Goal: Find specific page/section: Find specific page/section

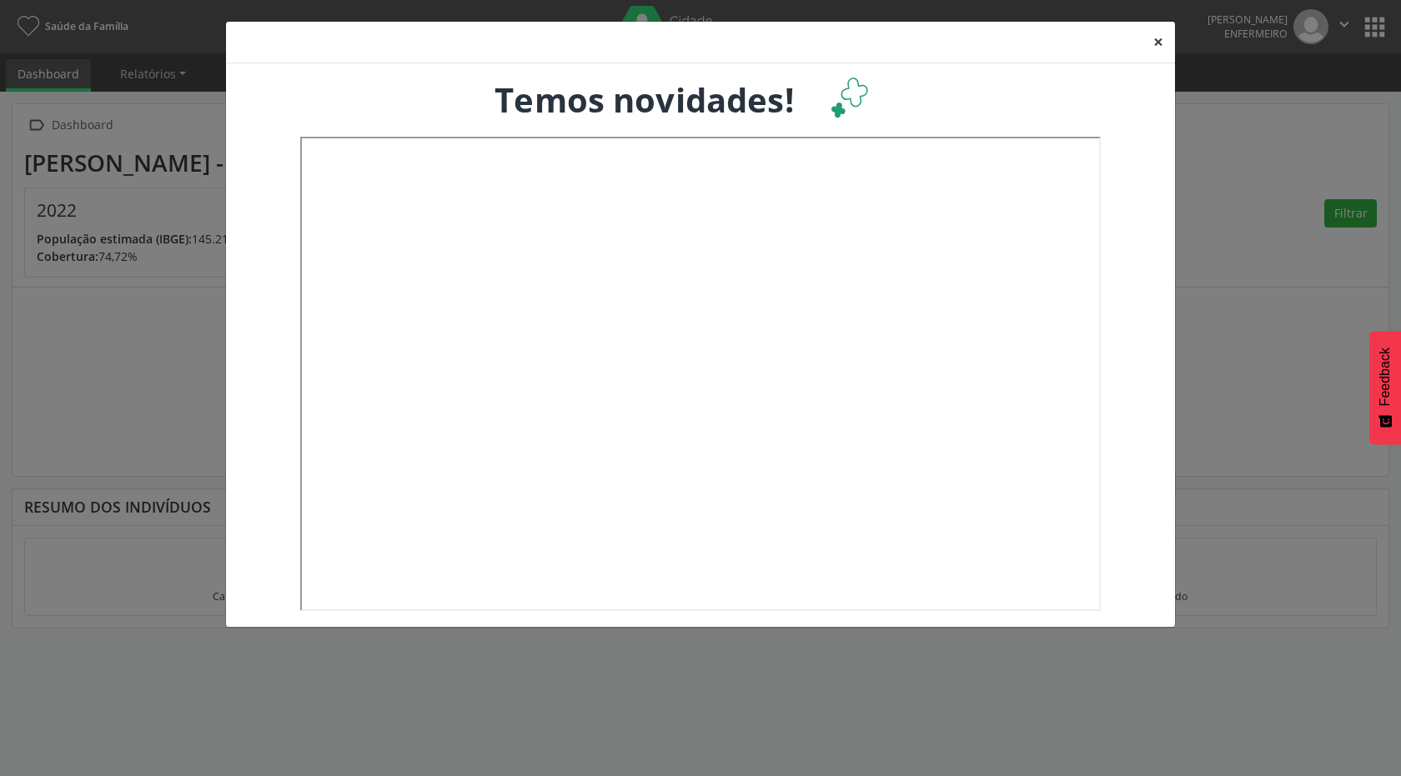
click at [1155, 41] on button "×" at bounding box center [1157, 42] width 33 height 41
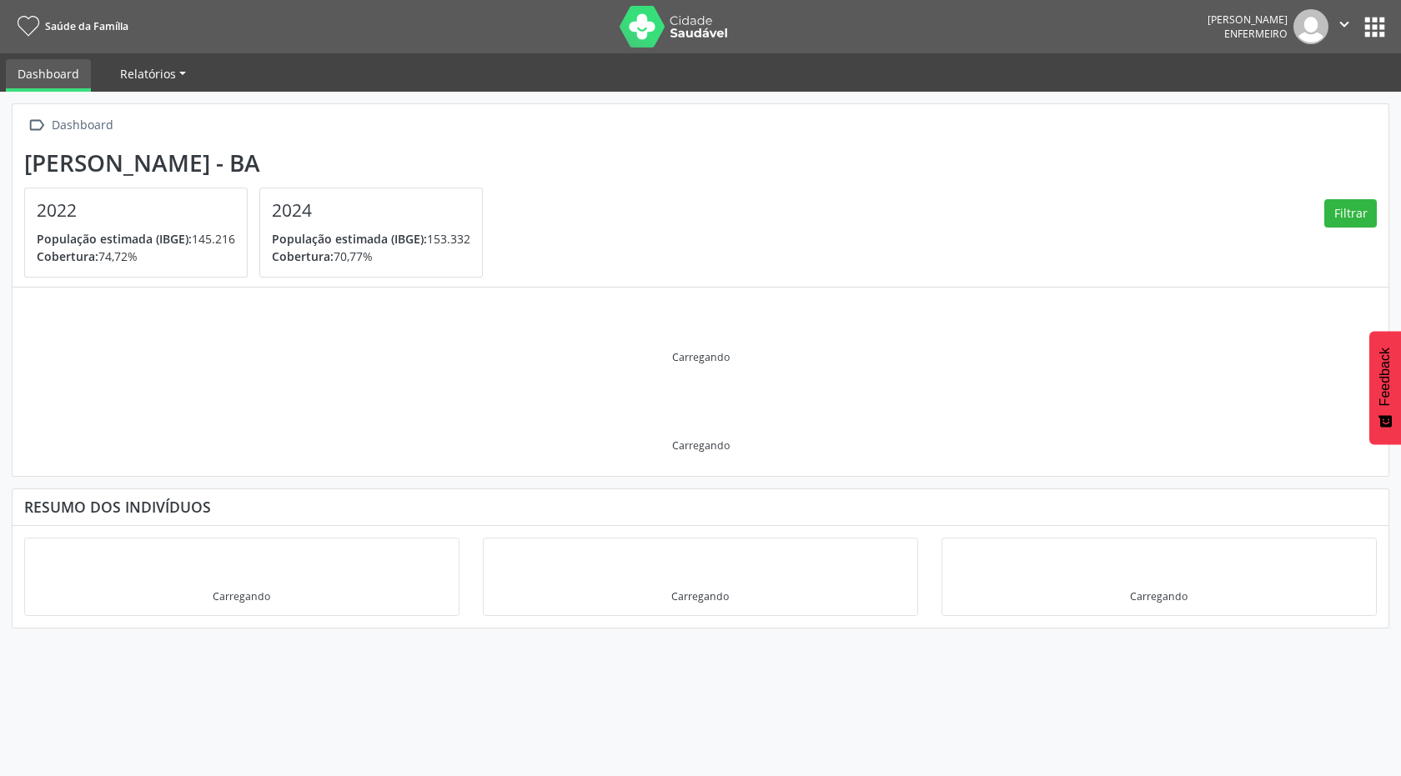
click at [152, 75] on span "Relatórios" at bounding box center [148, 74] width 56 height 16
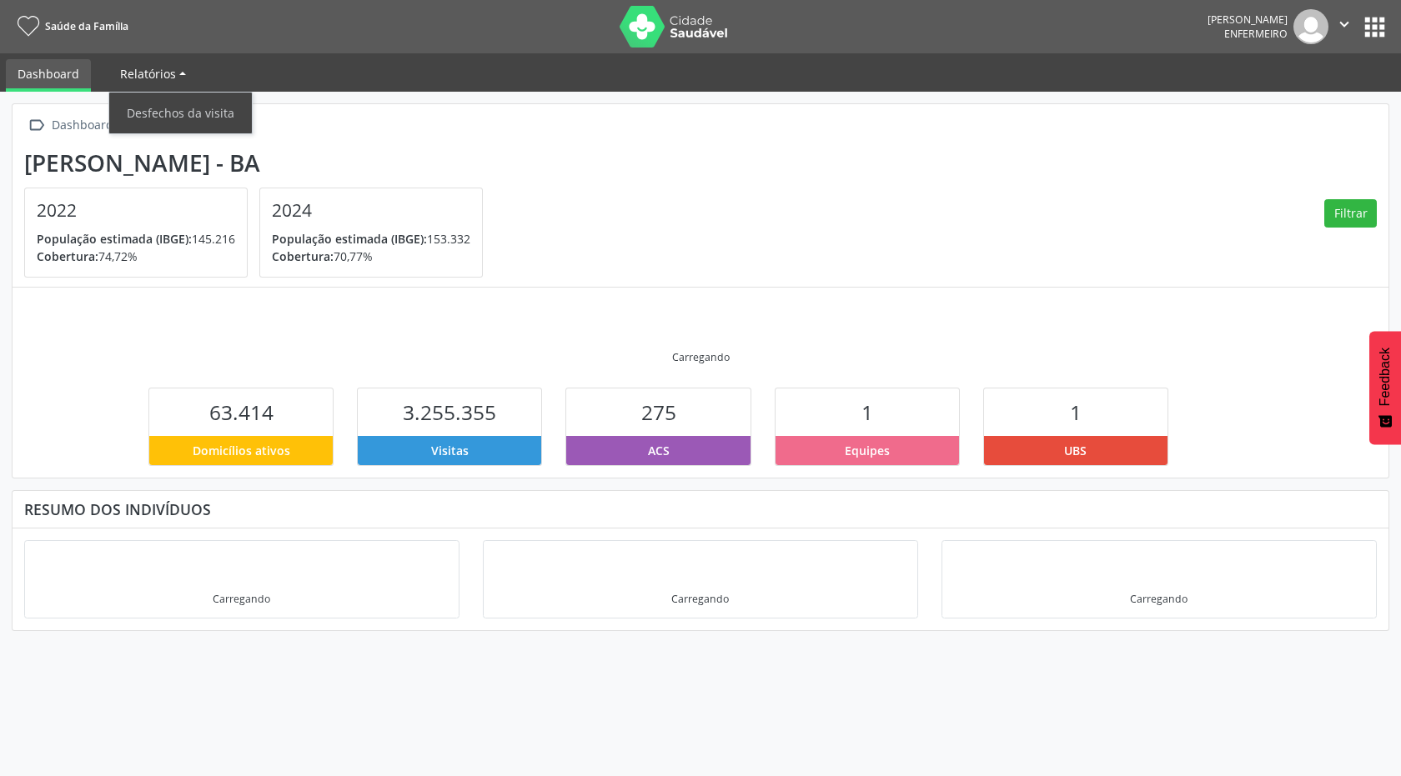
click at [184, 74] on link "Relatórios" at bounding box center [152, 73] width 89 height 29
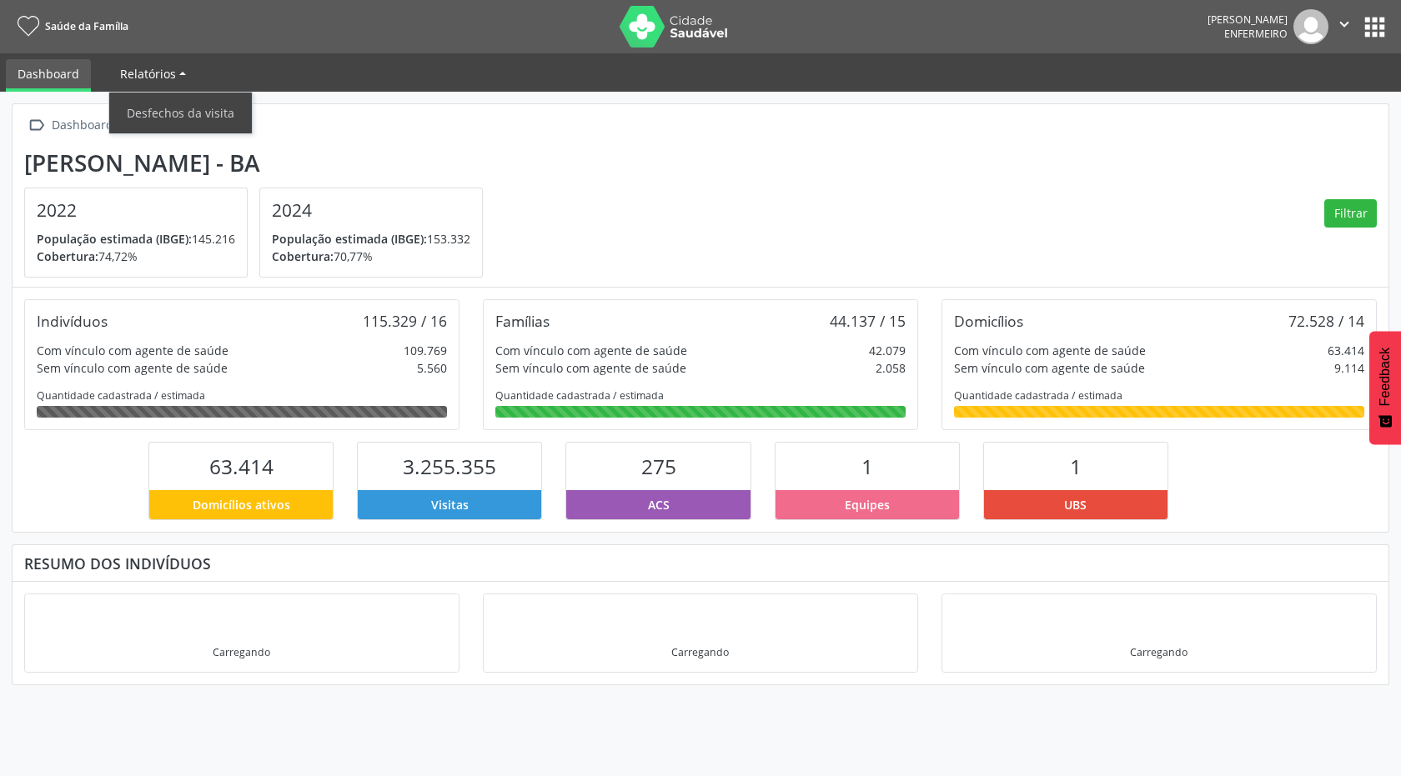
click at [184, 74] on link "Relatórios" at bounding box center [152, 73] width 89 height 29
click at [176, 73] on link "Relatórios" at bounding box center [152, 73] width 89 height 29
click at [269, 68] on ul "Dashboard Relatórios Desfechos da visita" at bounding box center [700, 72] width 1401 height 38
click at [48, 75] on link "Dashboard" at bounding box center [48, 75] width 85 height 33
click at [1366, 28] on button "apps" at bounding box center [1374, 27] width 29 height 29
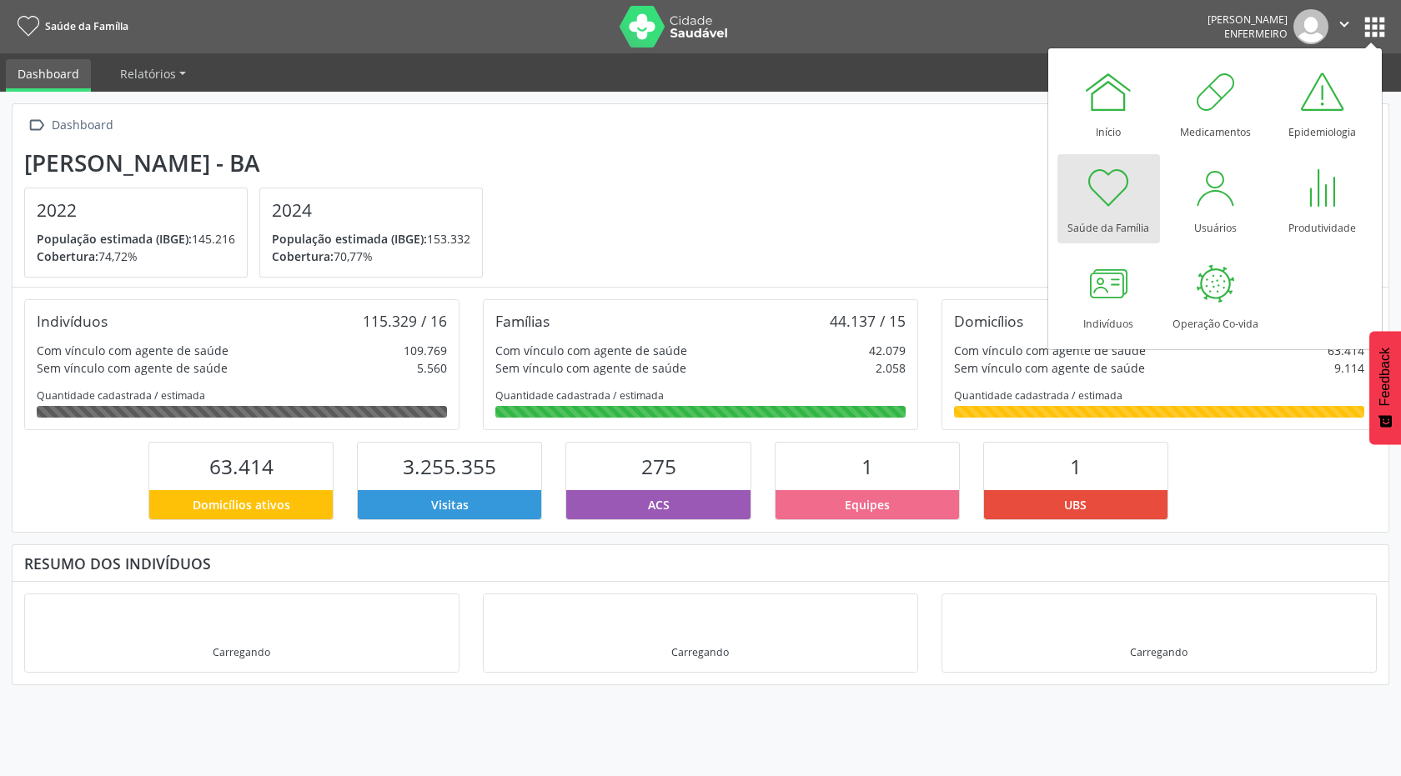
click at [1120, 31] on nav "Saúde da Família [PERSON_NAME] Enfermeiro  Configurações Sair apps" at bounding box center [700, 26] width 1401 height 53
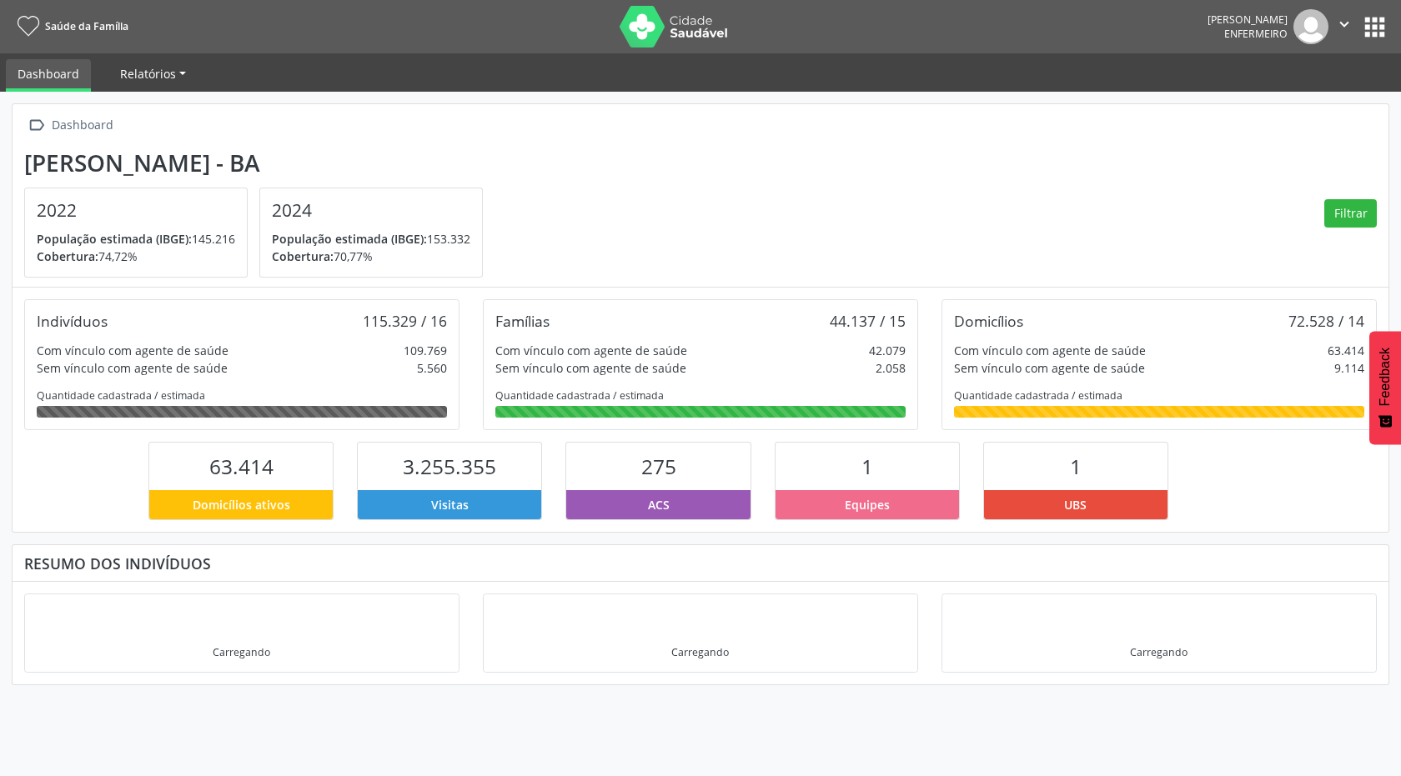
click at [116, 74] on link "Relatórios" at bounding box center [152, 73] width 89 height 29
click at [227, 115] on link "Desfechos da visita" at bounding box center [180, 112] width 143 height 29
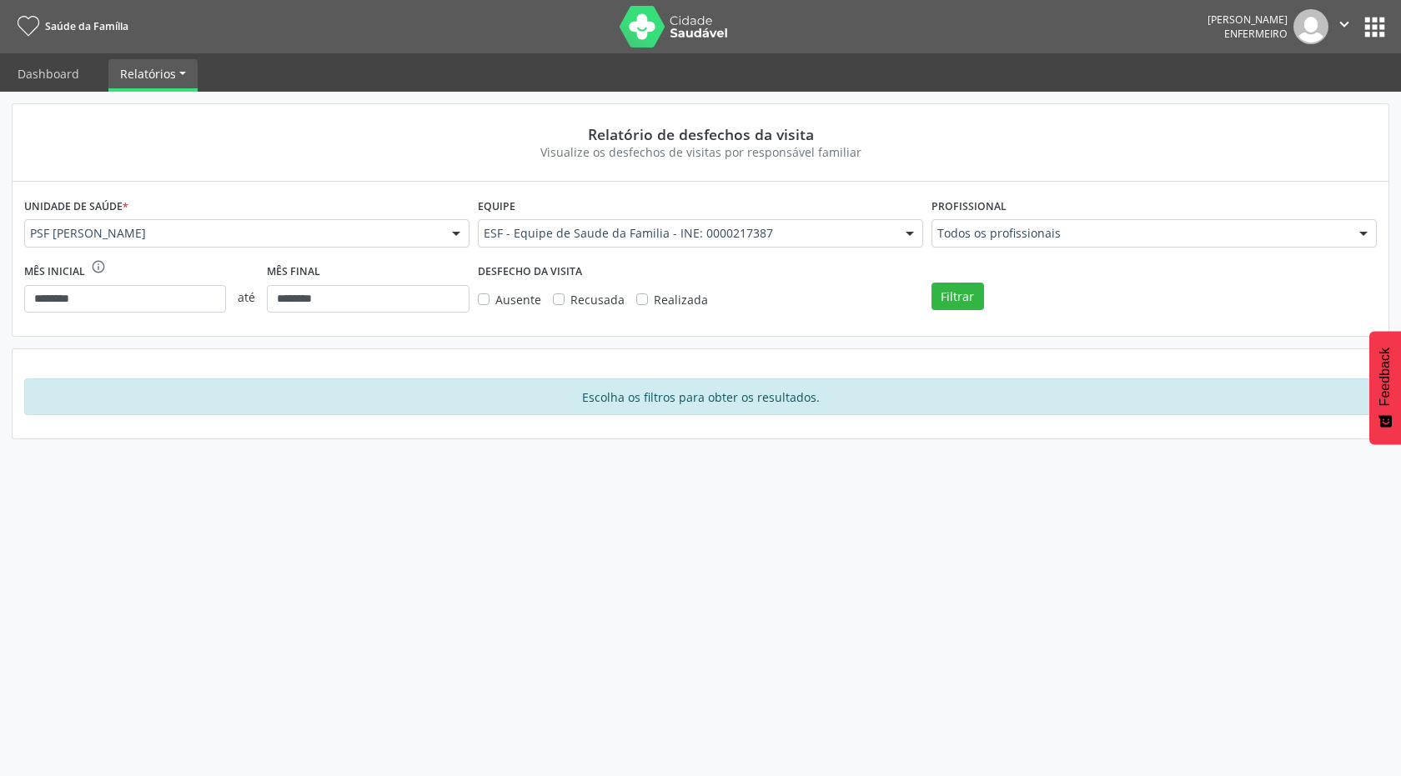
click at [183, 71] on link "Relatórios" at bounding box center [152, 73] width 89 height 29
click at [44, 76] on link "Dashboard" at bounding box center [48, 73] width 85 height 29
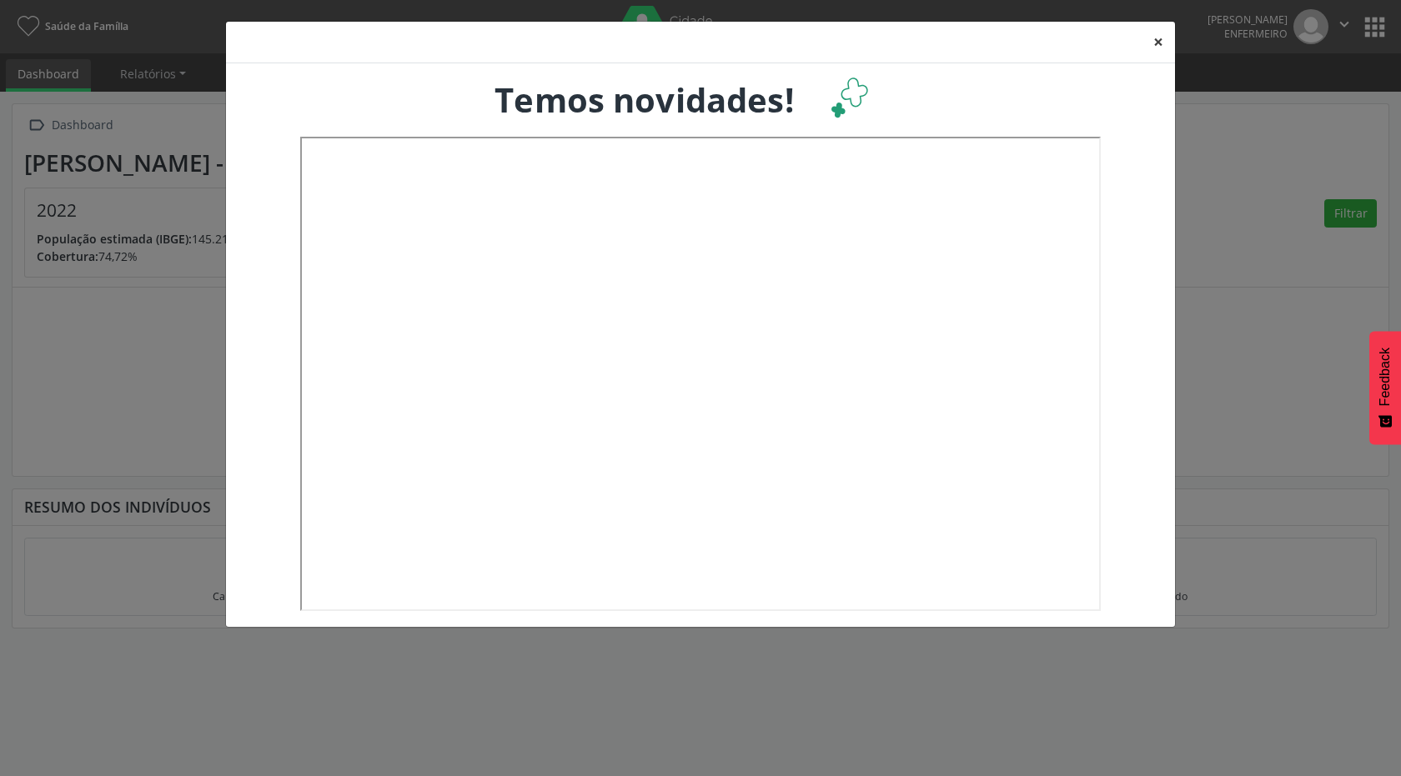
click at [1156, 38] on button "×" at bounding box center [1157, 42] width 33 height 41
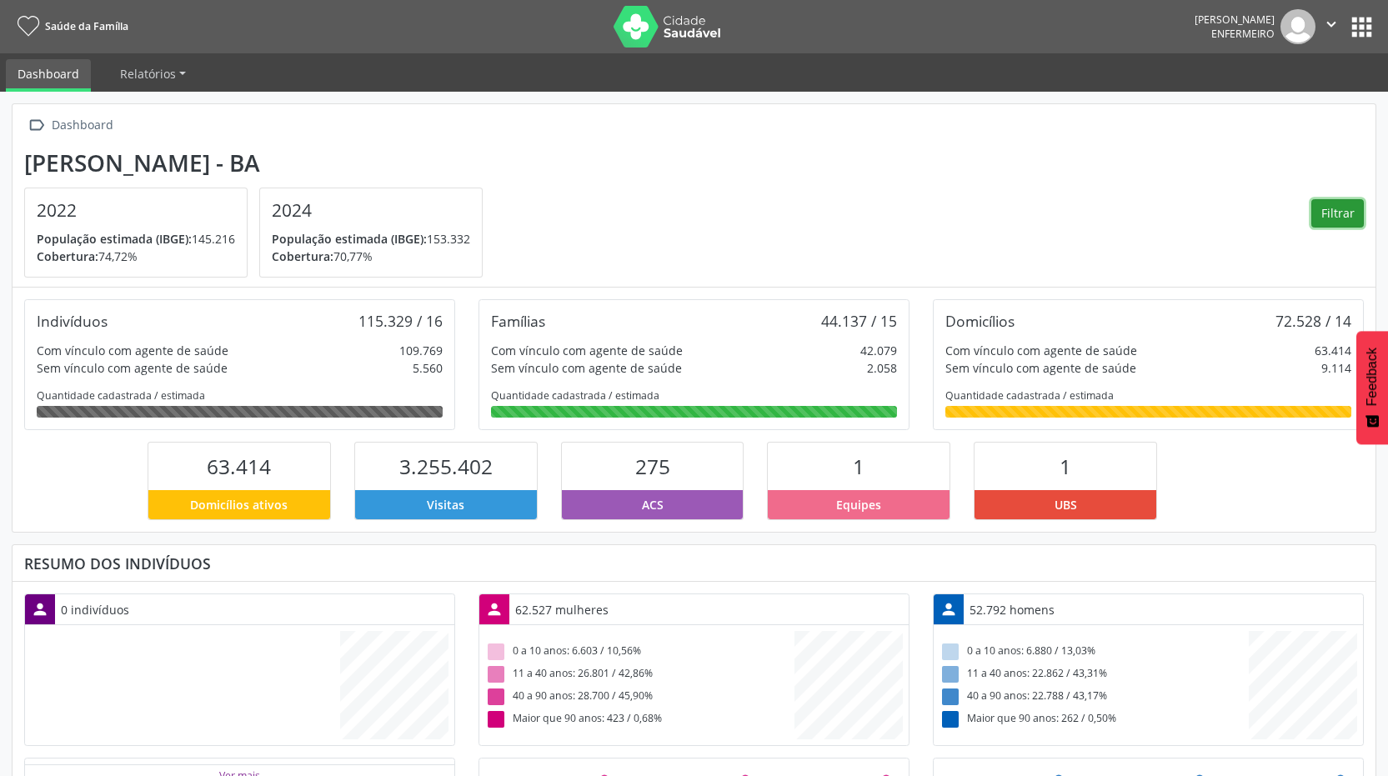
scroll to position [277, 454]
click at [1341, 208] on button "Filtrar" at bounding box center [1337, 213] width 53 height 28
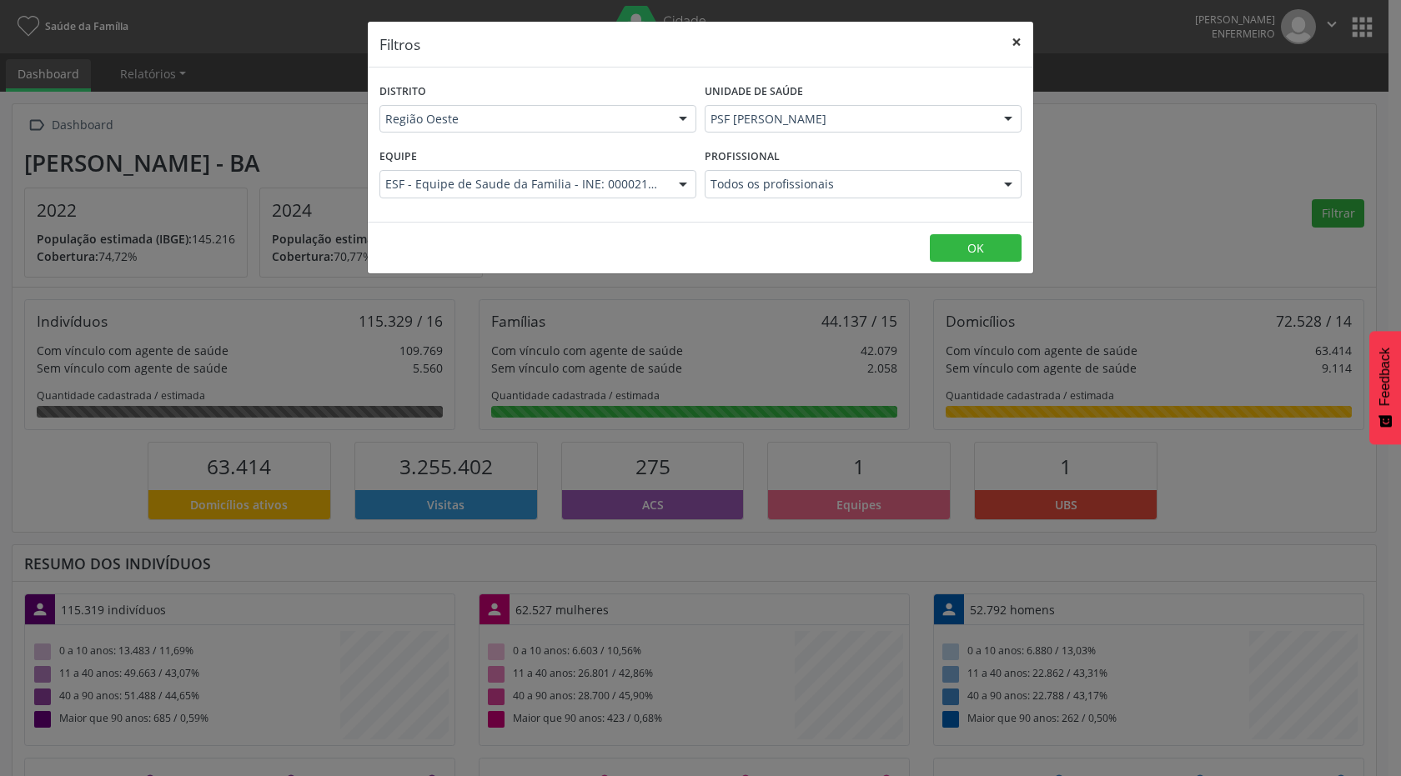
click at [1022, 38] on button "×" at bounding box center [1016, 42] width 33 height 41
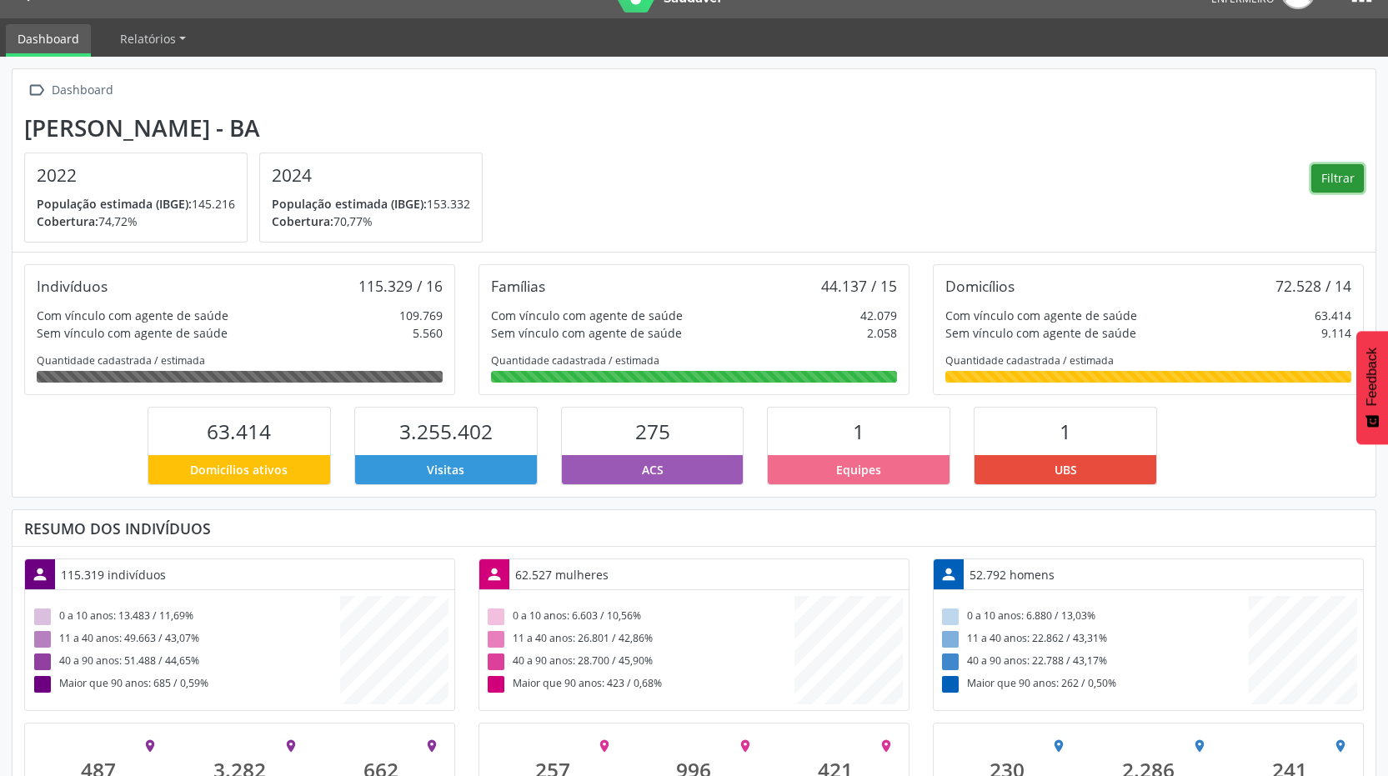
scroll to position [0, 0]
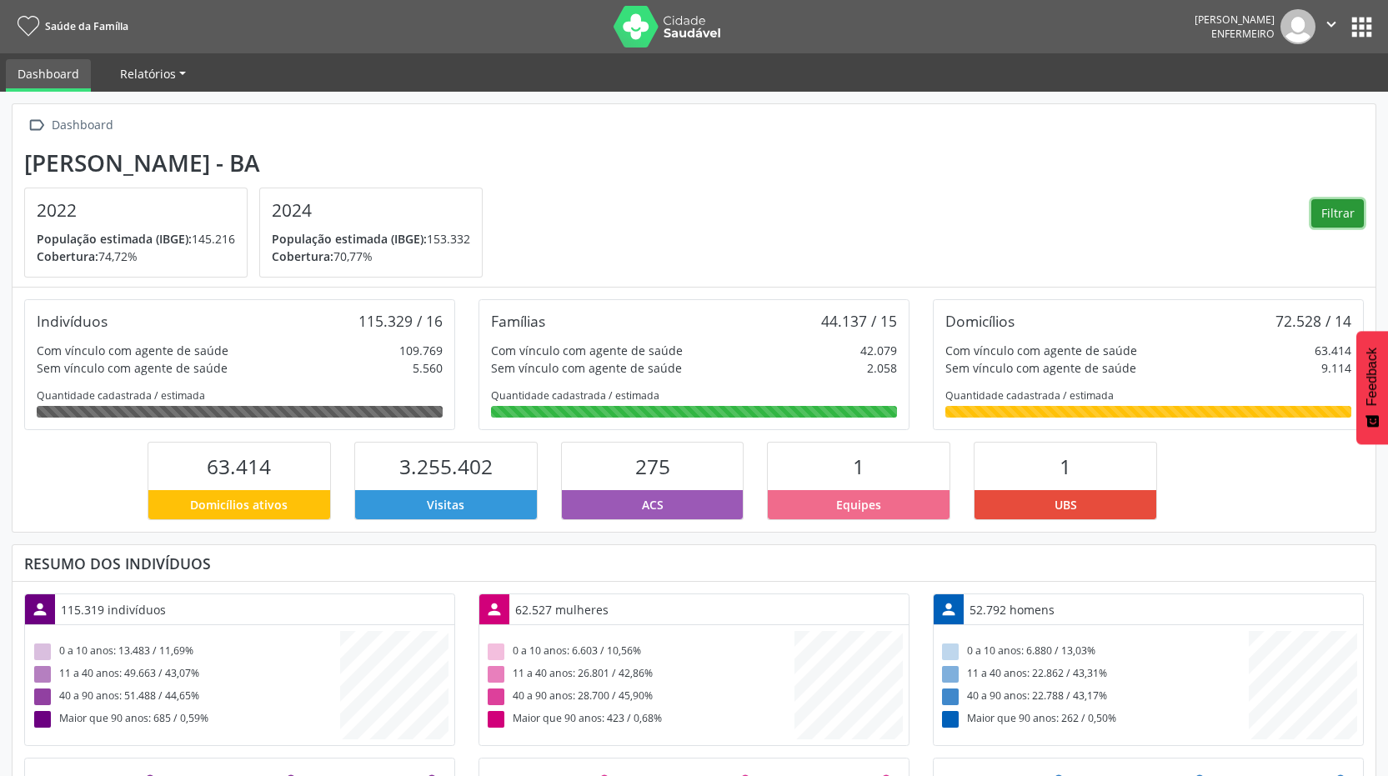
click at [113, 77] on link "Relatórios" at bounding box center [152, 73] width 89 height 29
click at [363, 108] on div " Dashboard [GEOGRAPHIC_DATA] - BA 2022 População estimada (IBGE): 145.216 Cobe…" at bounding box center [694, 195] width 1363 height 183
click at [1361, 31] on button "apps" at bounding box center [1361, 27] width 29 height 29
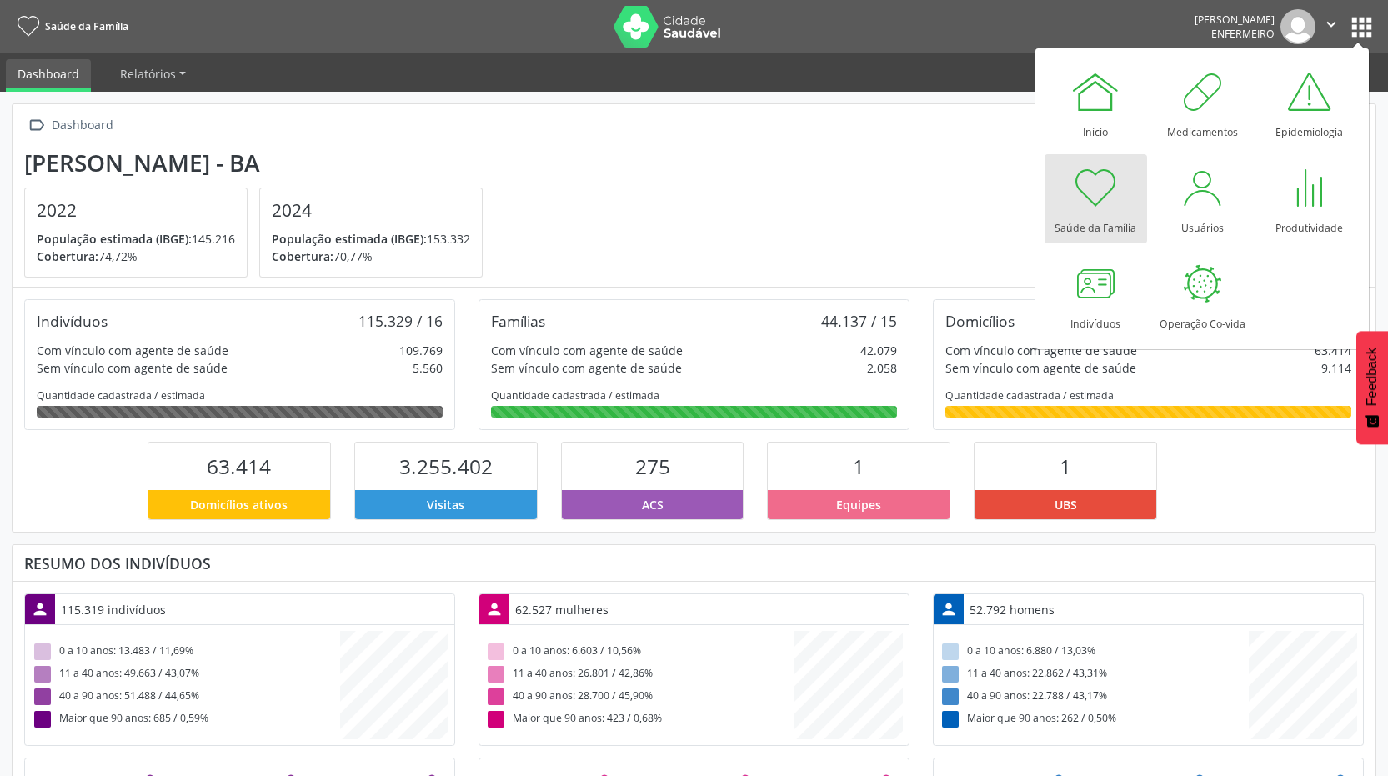
click at [1051, 22] on nav "Saúde da Família [PERSON_NAME] Enfermeiro  Configurações Sair apps" at bounding box center [694, 26] width 1388 height 53
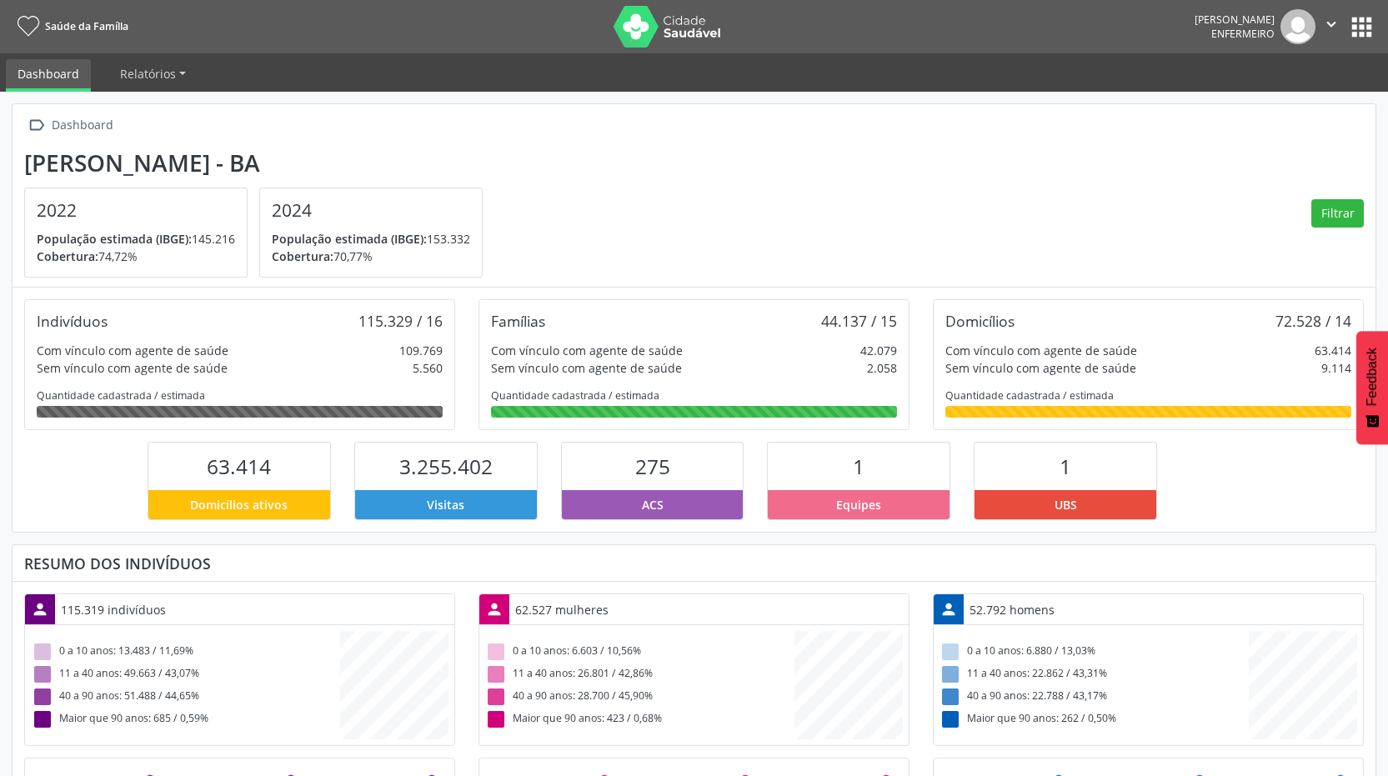
click at [1329, 19] on icon "" at bounding box center [1331, 24] width 18 height 18
click at [1107, 43] on nav "Saúde da Família [PERSON_NAME] Enfermeiro  Configurações Sair apps" at bounding box center [694, 26] width 1388 height 53
drag, startPoint x: 1357, startPoint y: 362, endPoint x: 1349, endPoint y: 360, distance: 8.5
click at [1350, 363] on body "Saúde da Família [PERSON_NAME] Enfermeiro  Configurações Sair apps Dashboard R…" at bounding box center [694, 388] width 1388 height 776
drag, startPoint x: 1366, startPoint y: 361, endPoint x: 1348, endPoint y: 263, distance: 100.1
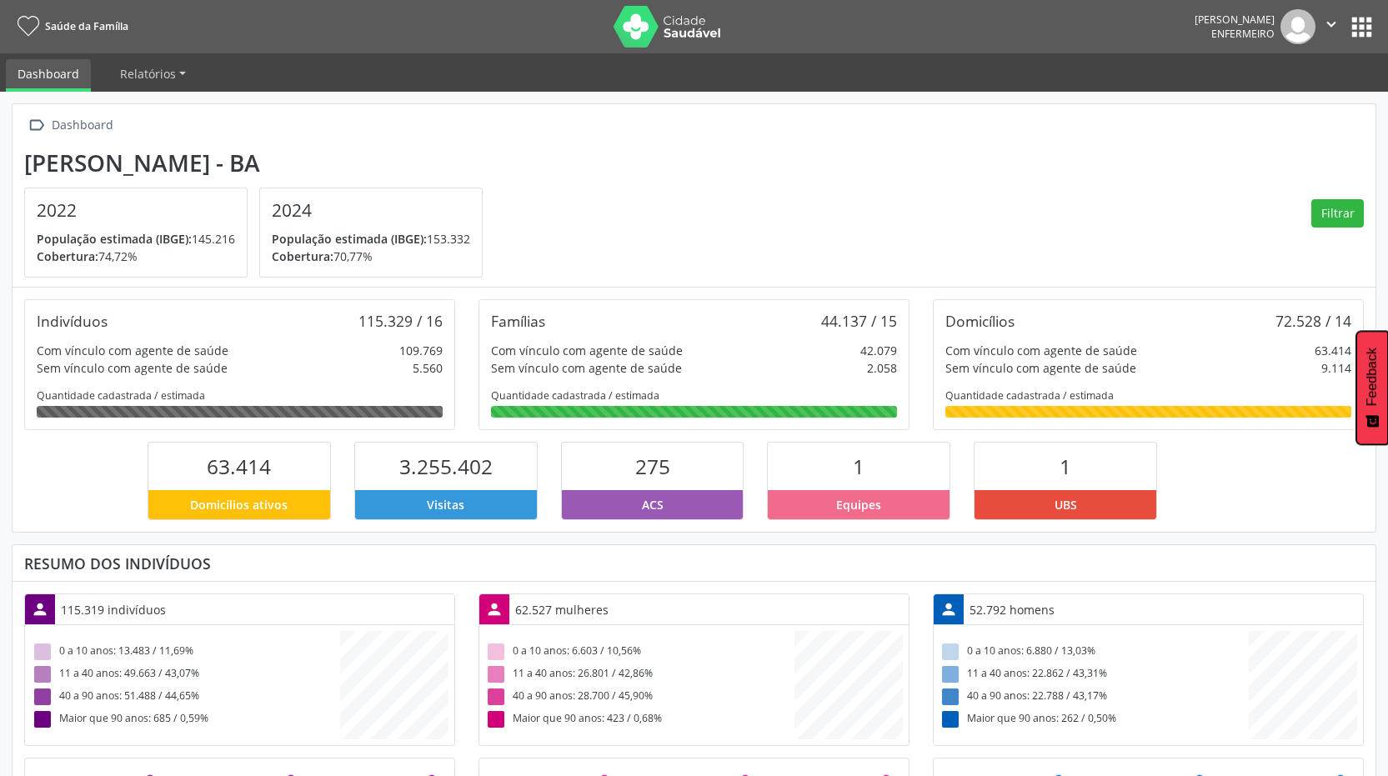
click at [1351, 267] on body "Saúde da Família [PERSON_NAME] Enfermeiro  Configurações Sair apps Dashboard R…" at bounding box center [694, 388] width 1388 height 776
click at [1337, 204] on button "Filtrar" at bounding box center [1337, 213] width 53 height 28
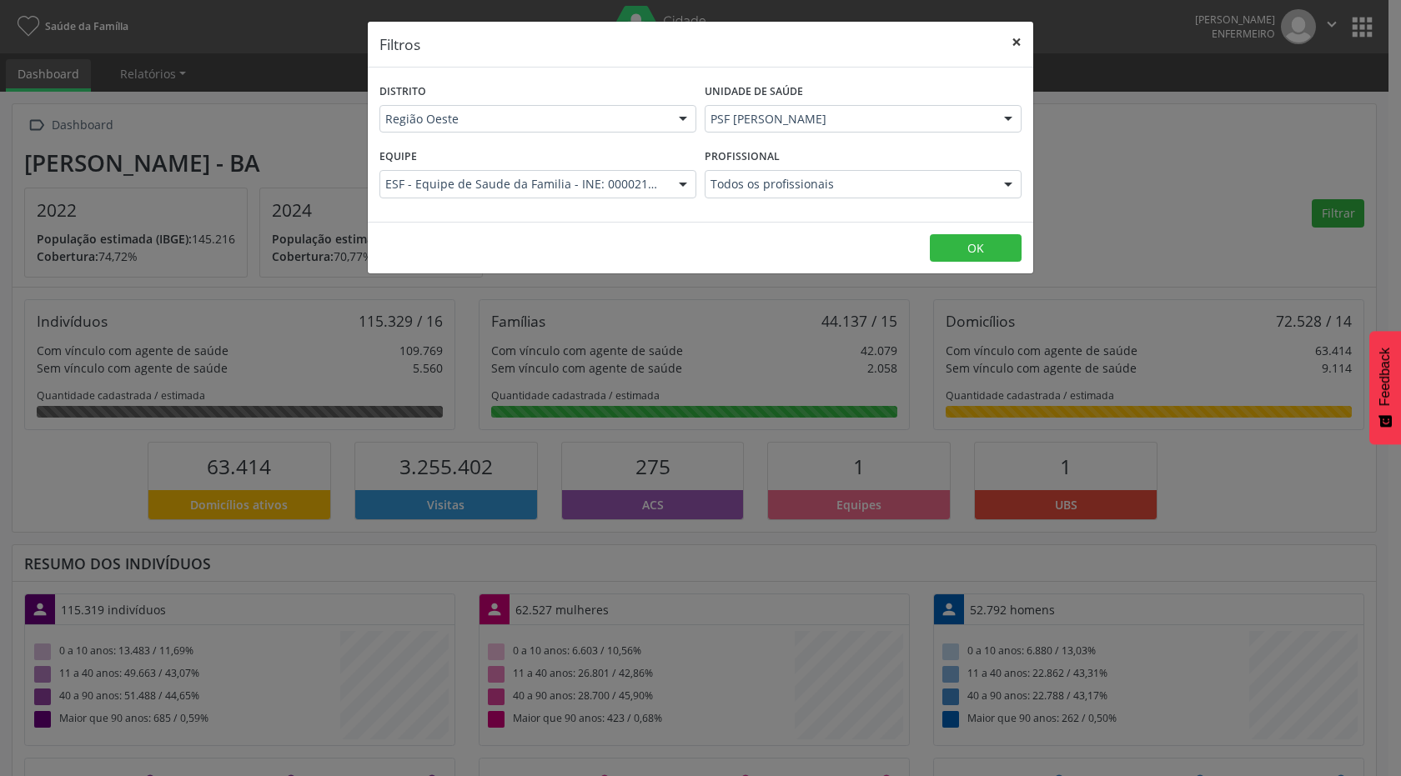
click at [1017, 38] on button "×" at bounding box center [1016, 42] width 33 height 41
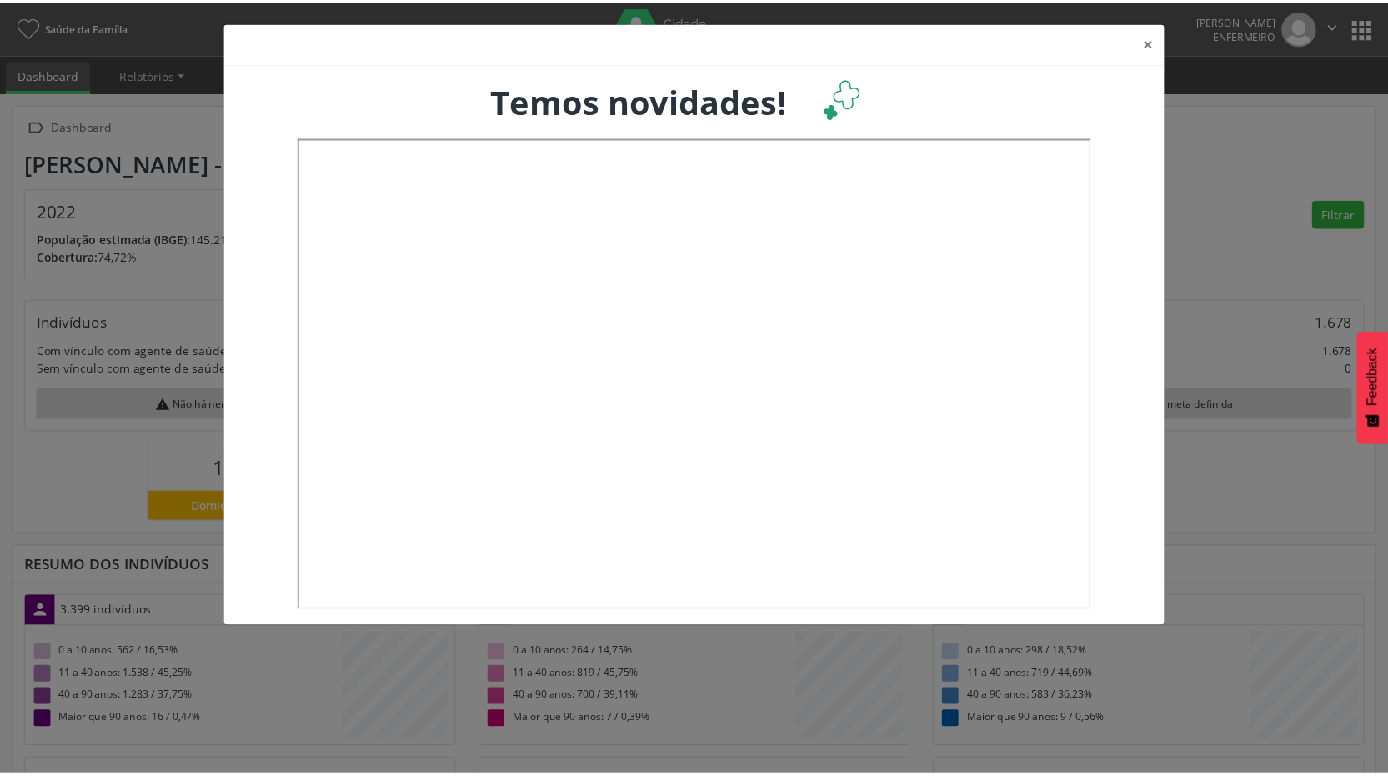
scroll to position [277, 459]
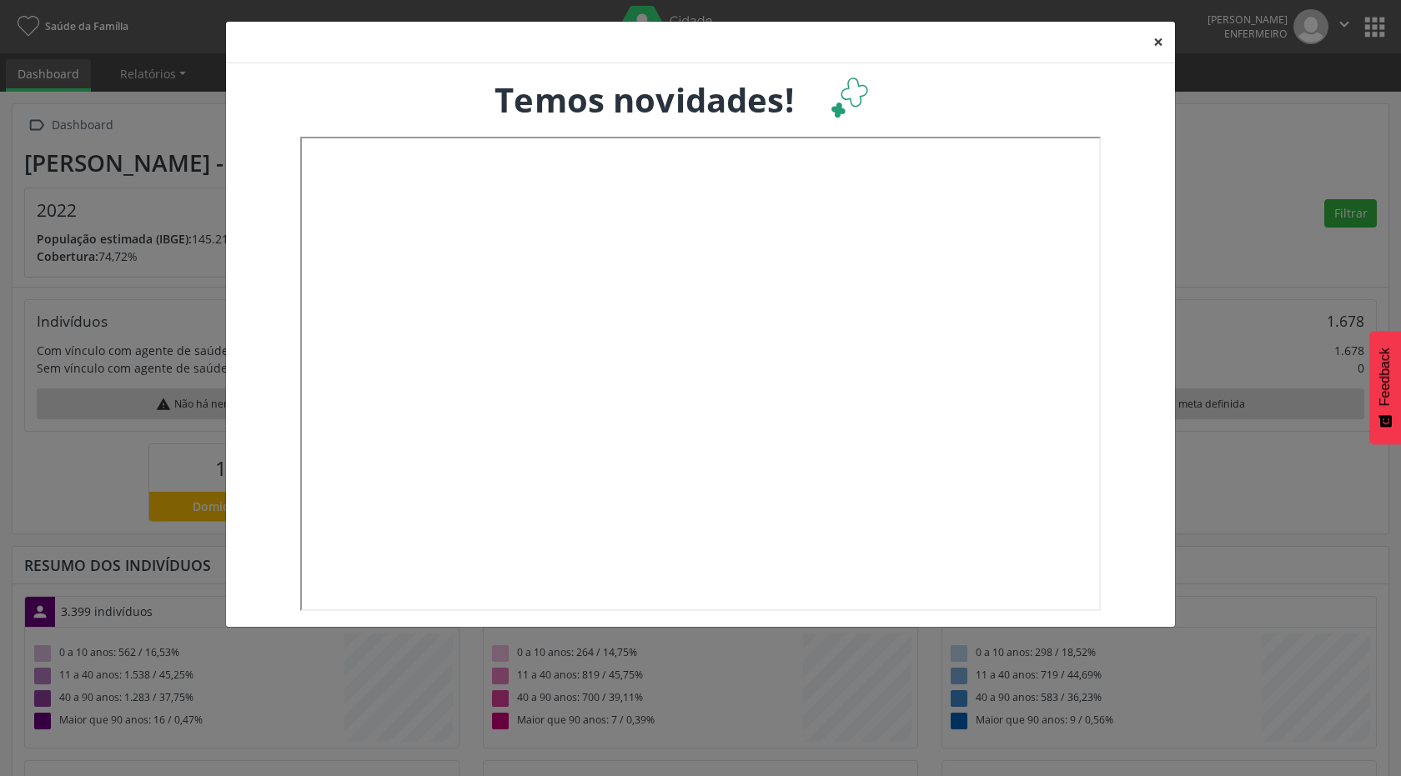
click at [1157, 44] on button "×" at bounding box center [1157, 42] width 33 height 41
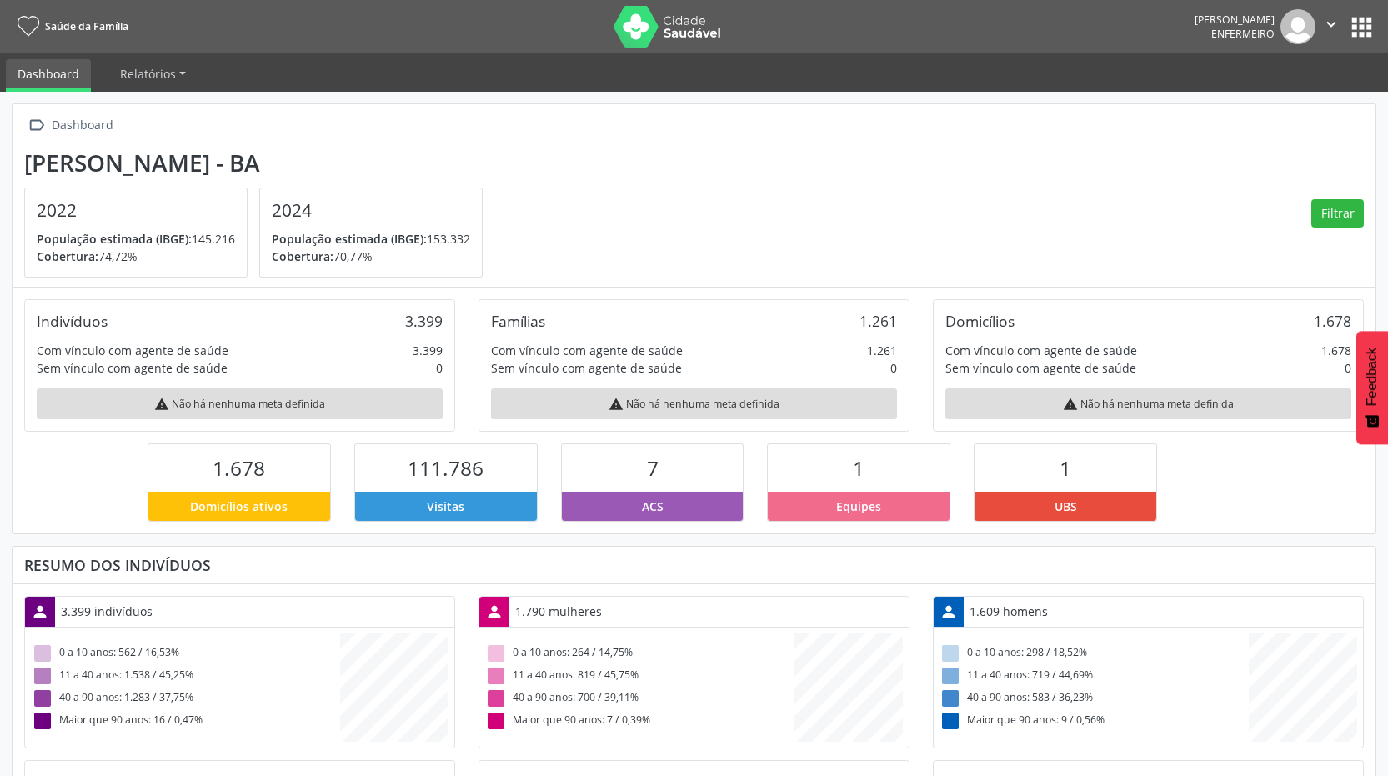
scroll to position [833383, 833206]
click at [160, 68] on span "Relatórios" at bounding box center [148, 74] width 56 height 16
click at [356, 112] on div " Dashboard [GEOGRAPHIC_DATA] - BA 2022 População estimada (IBGE): 145.216 Cobe…" at bounding box center [694, 195] width 1363 height 183
click at [43, 77] on link "Dashboard" at bounding box center [48, 75] width 85 height 33
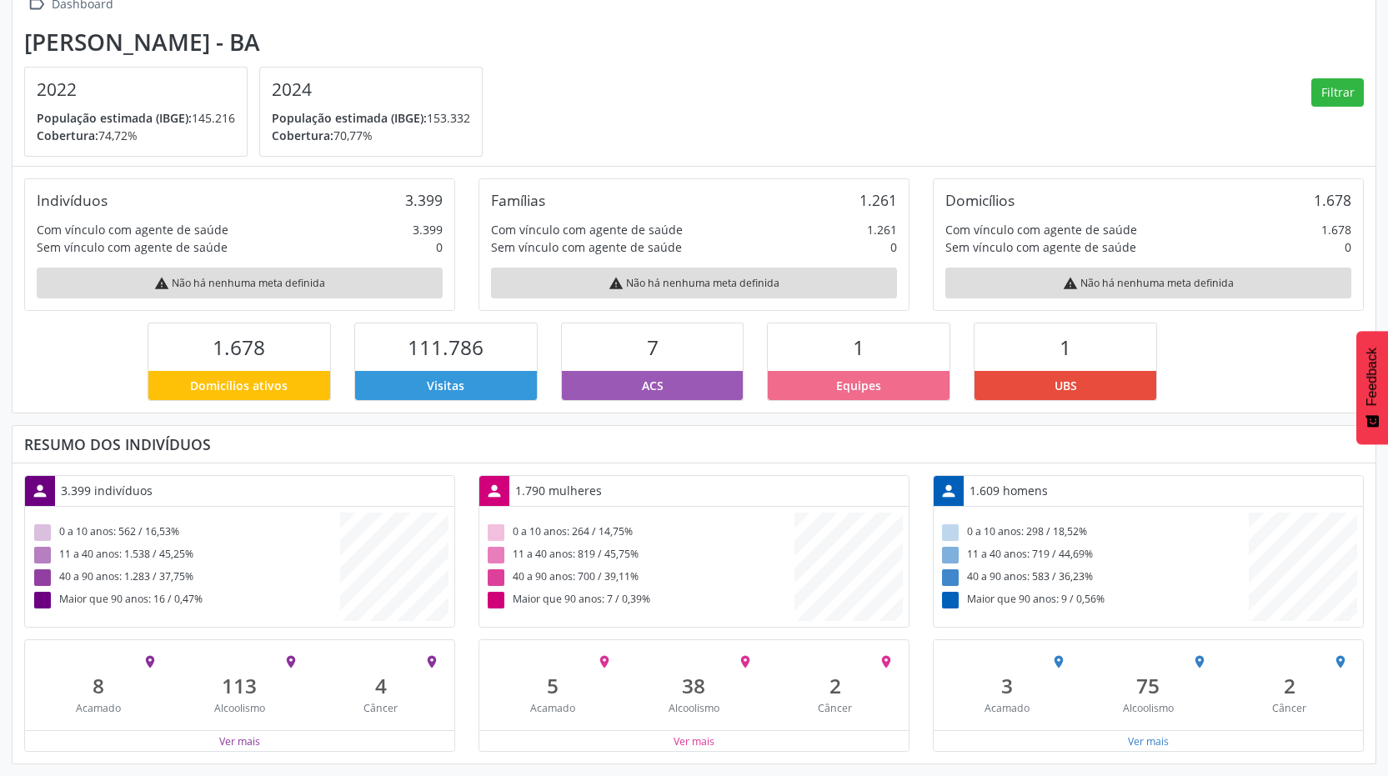
scroll to position [0, 0]
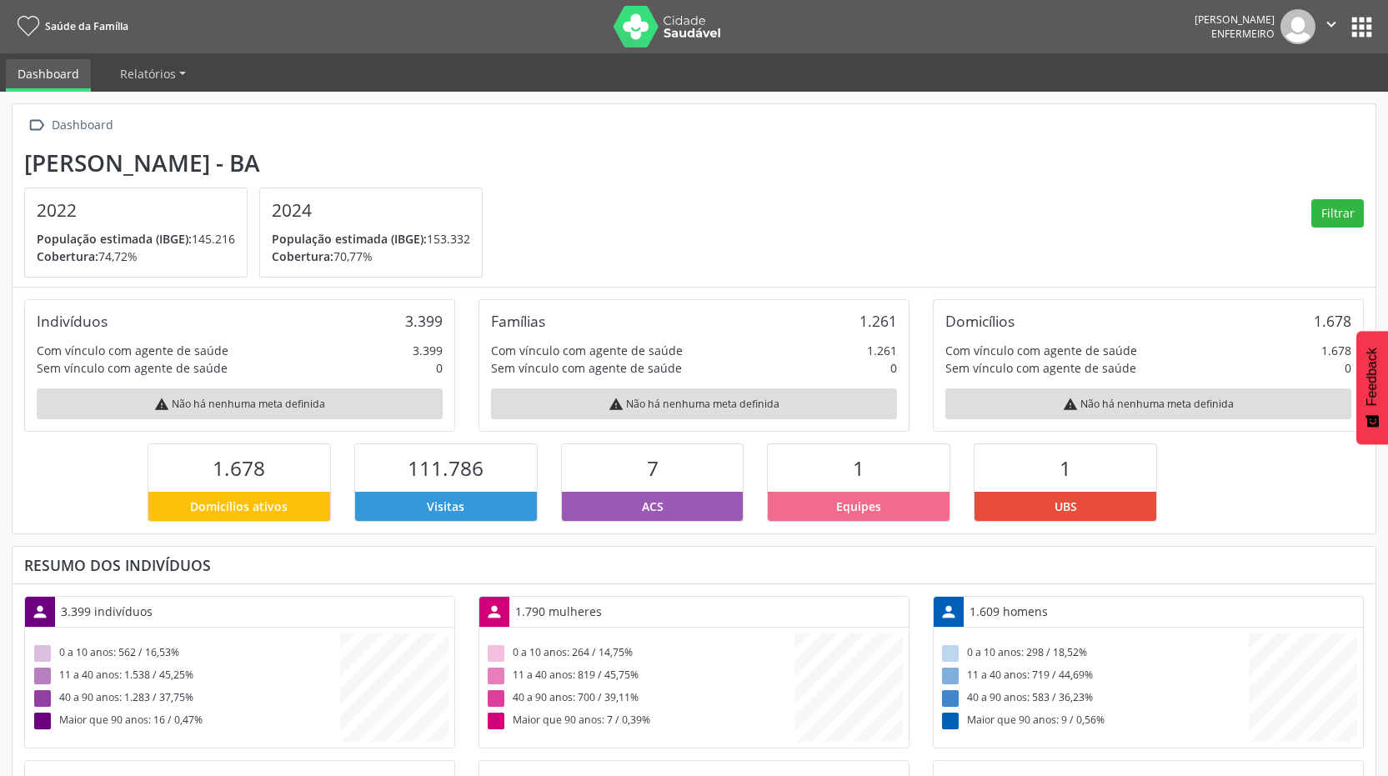
click at [1356, 21] on button "apps" at bounding box center [1361, 27] width 29 height 29
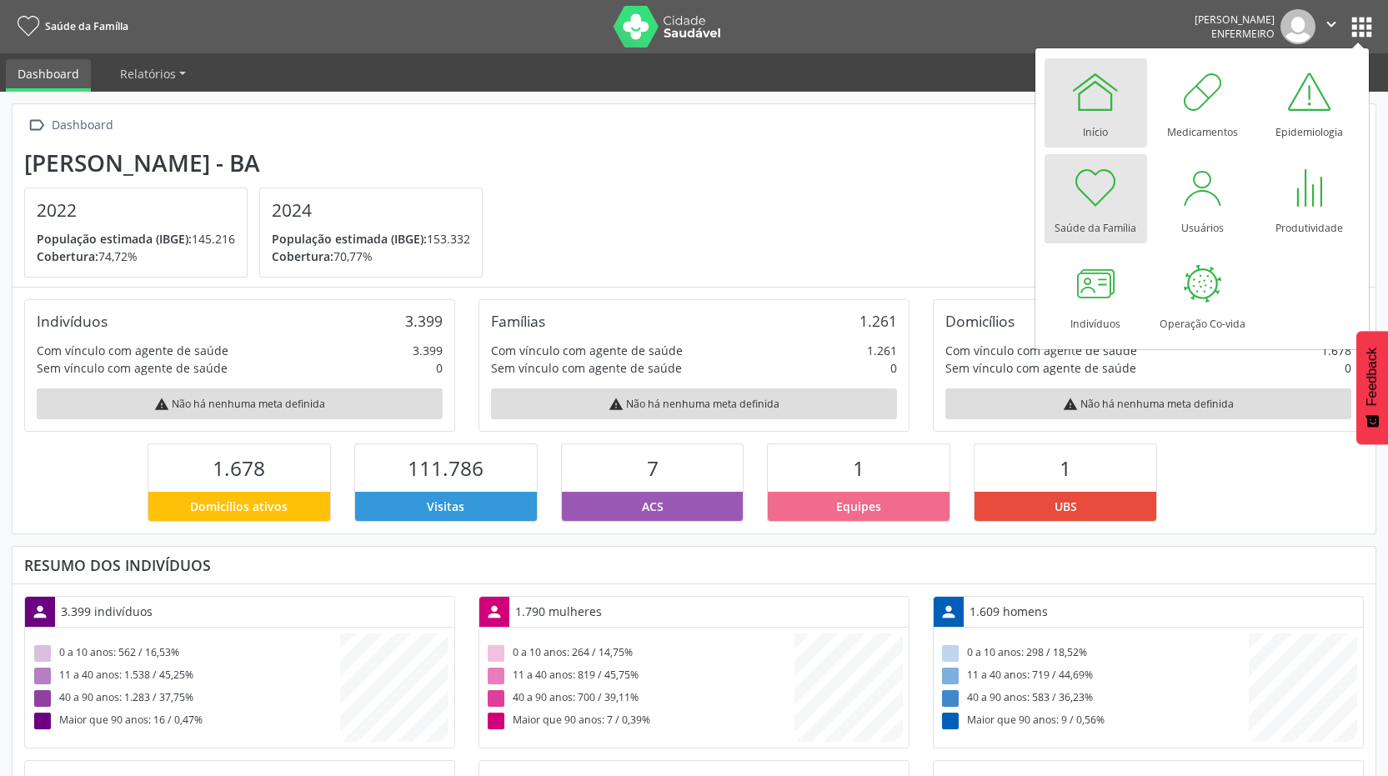
click at [1097, 123] on div "Início" at bounding box center [1095, 128] width 25 height 23
